Goal: Find specific page/section: Find specific page/section

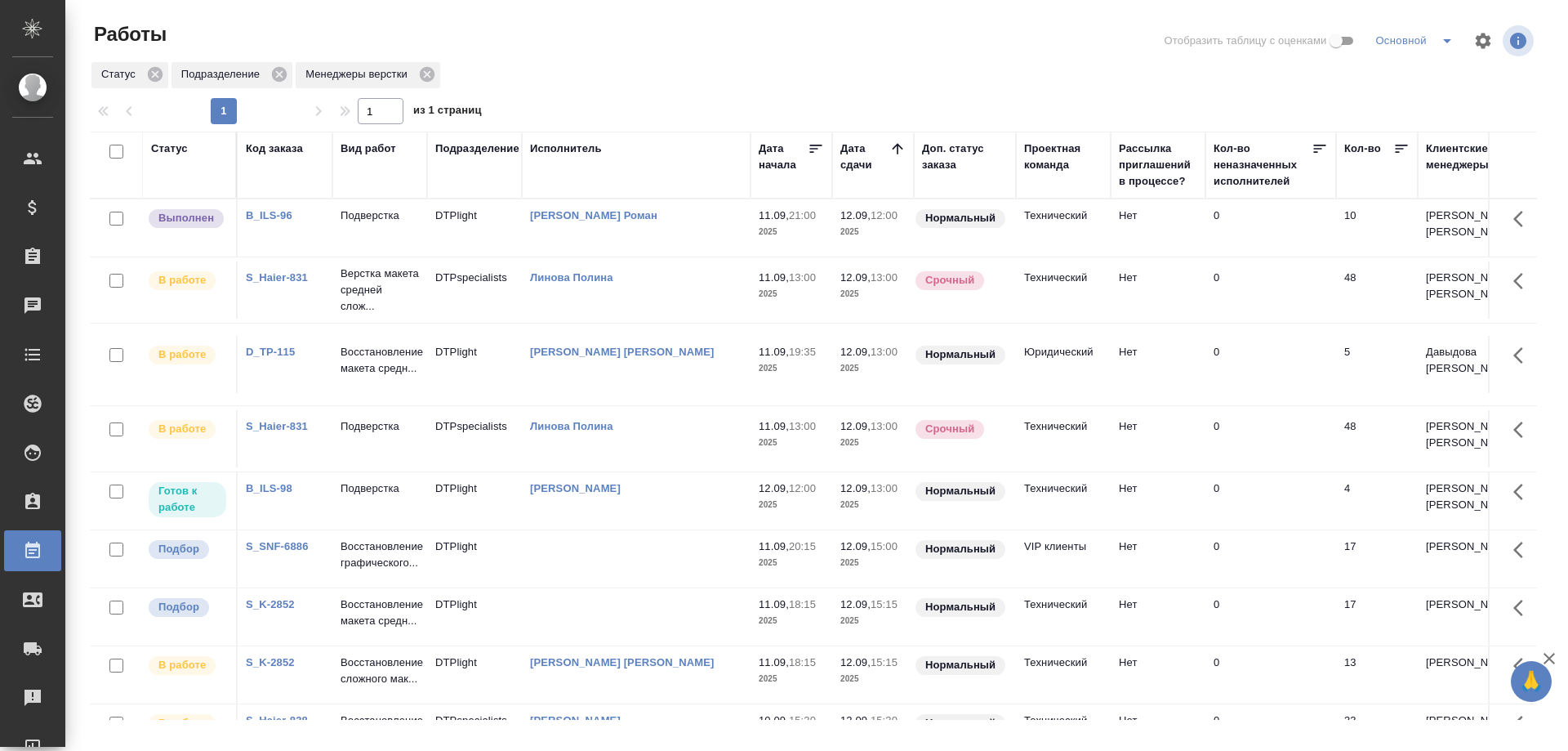
click at [382, 223] on p "Подверстка" at bounding box center [380, 215] width 78 height 16
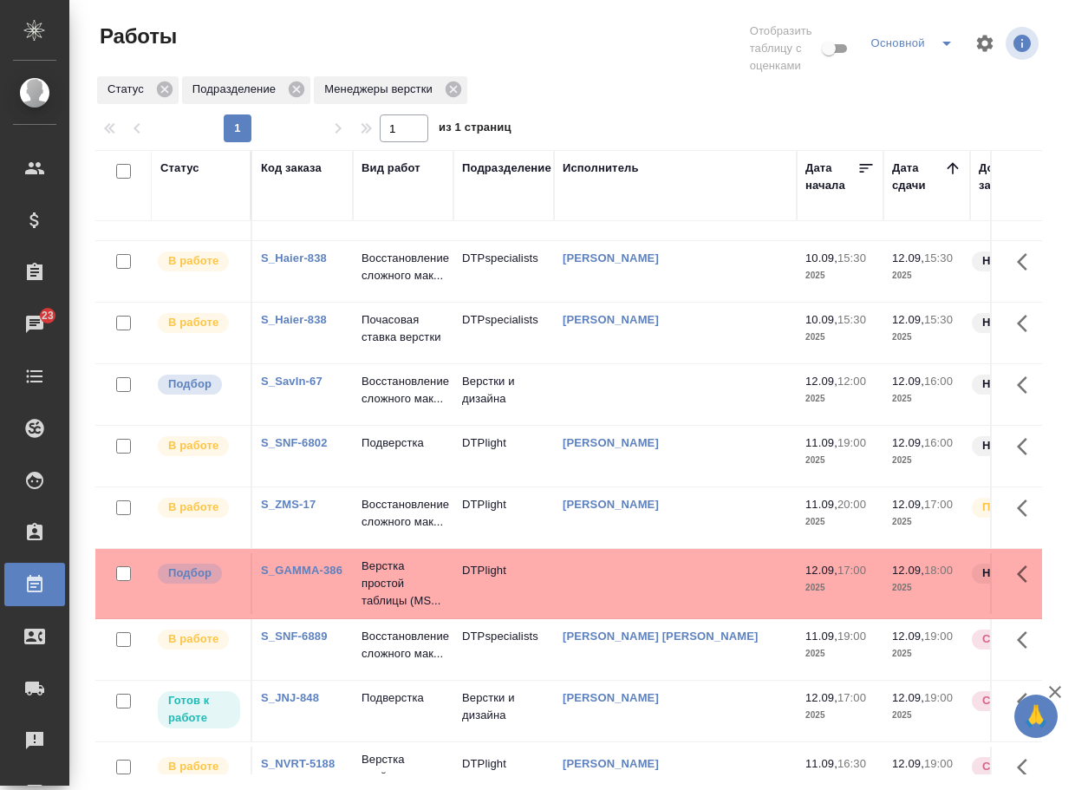
scroll to position [433, 0]
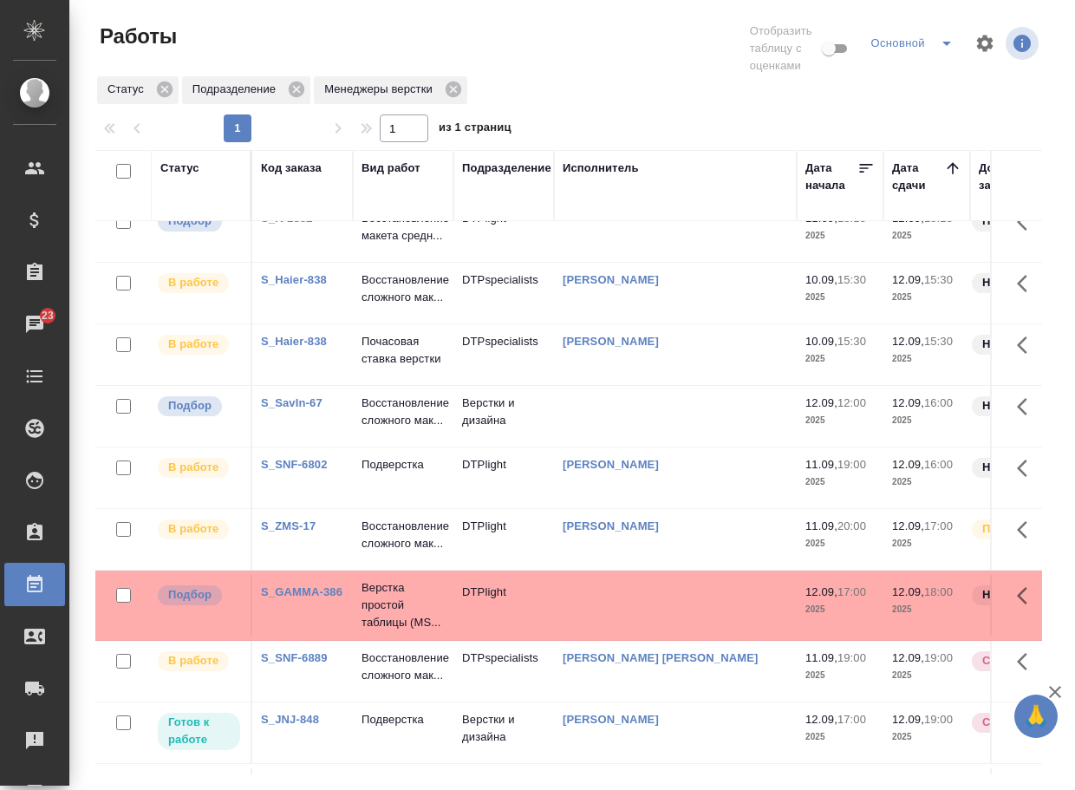
click at [295, 409] on link "S_SavIn-67" at bounding box center [292, 402] width 62 height 13
click at [402, 429] on p "Восстановление сложного мак..." at bounding box center [403, 411] width 83 height 35
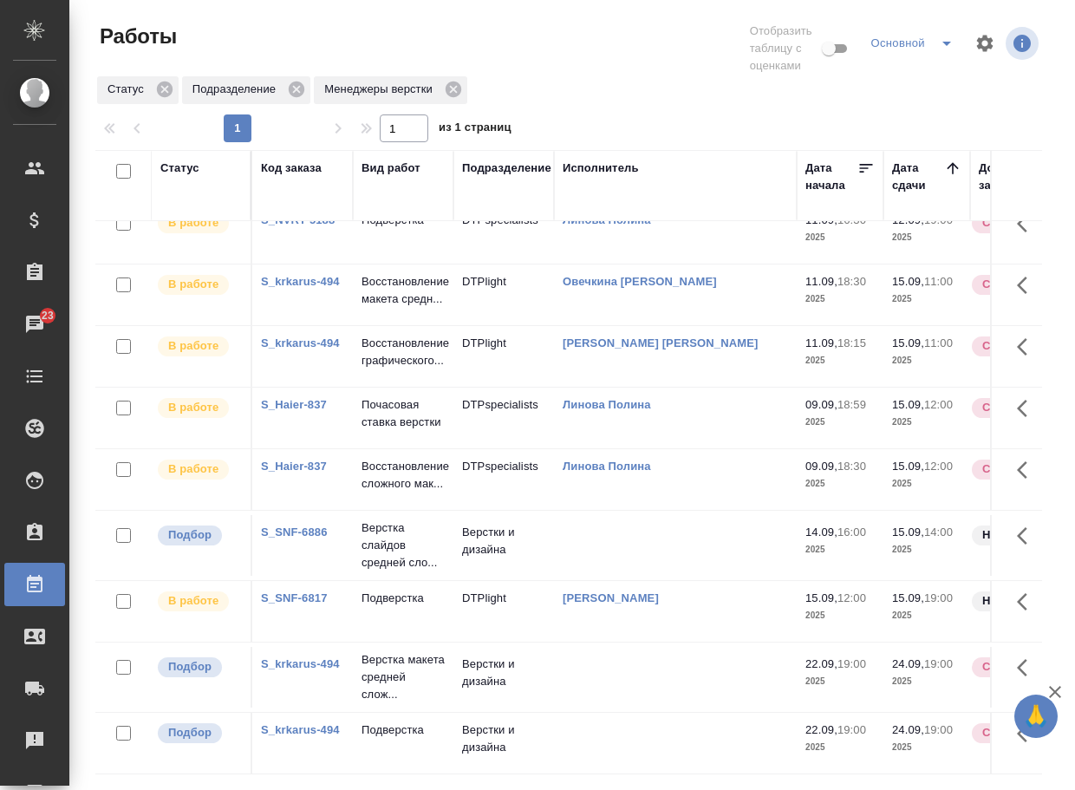
scroll to position [1242, 0]
click at [303, 525] on link "S_SNF-6886" at bounding box center [294, 531] width 67 height 13
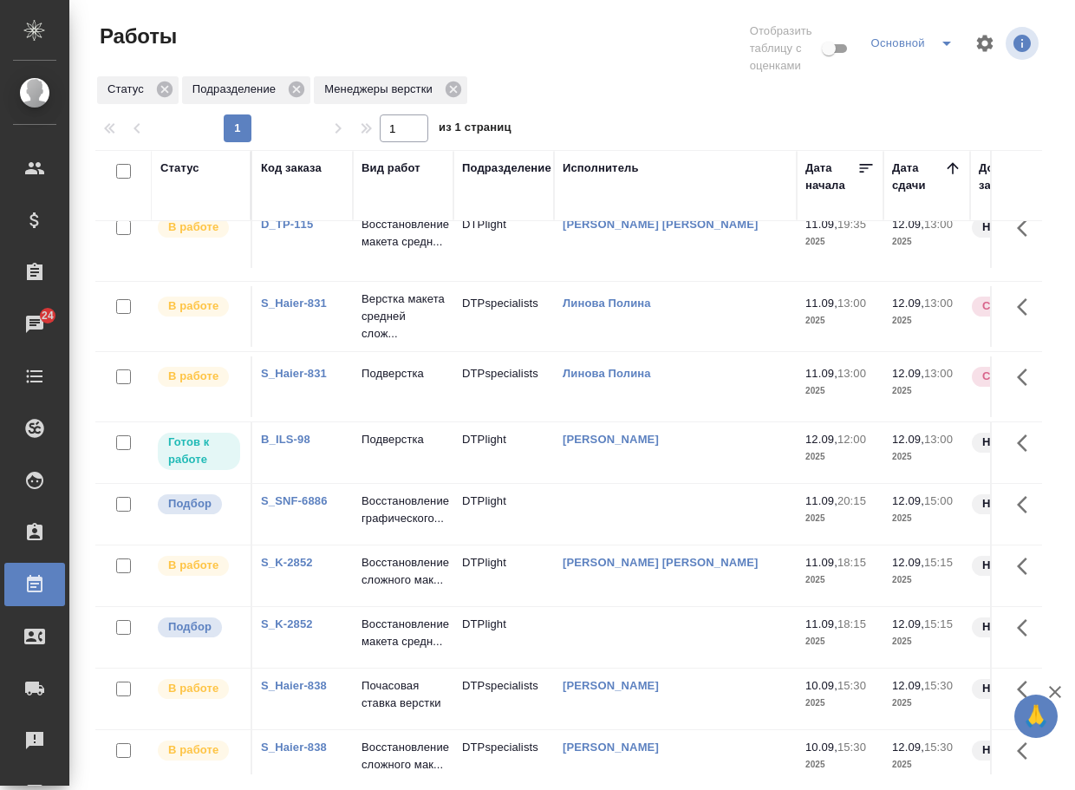
scroll to position [0, 0]
